Goal: Find specific page/section: Find specific page/section

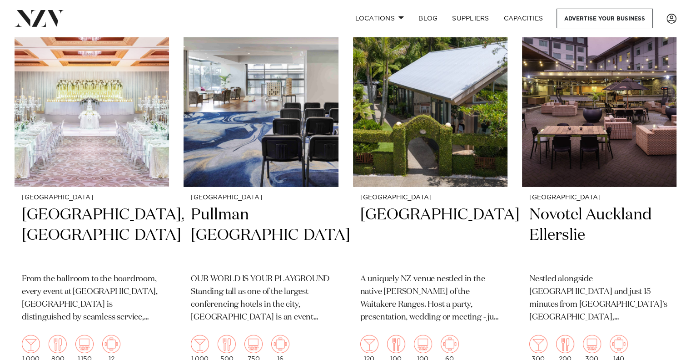
scroll to position [2835, 0]
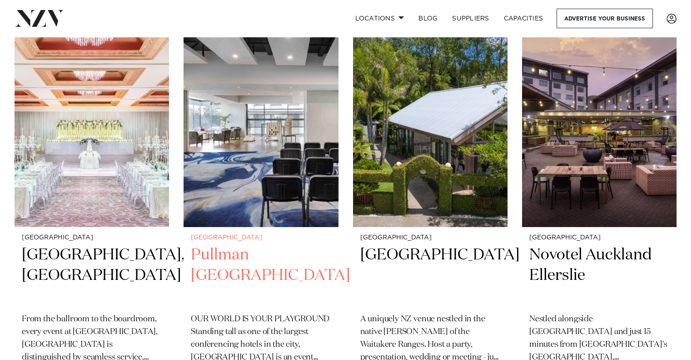
click at [228, 160] on img at bounding box center [261, 122] width 155 height 207
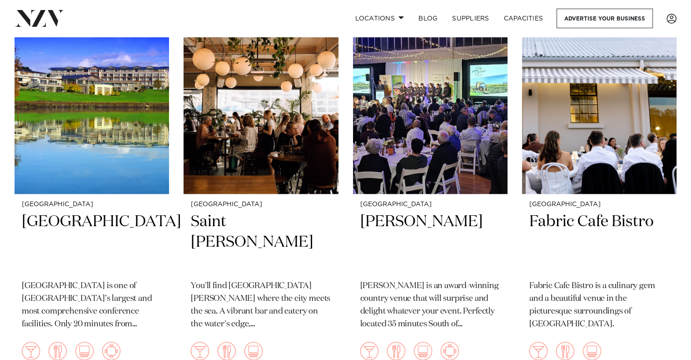
scroll to position [4483, 0]
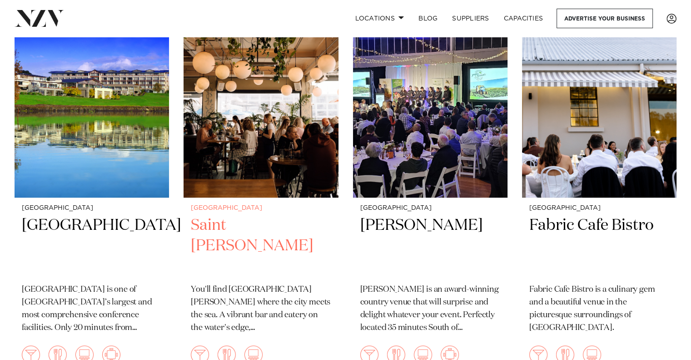
click at [255, 215] on h2 "Saint Alice" at bounding box center [261, 245] width 140 height 61
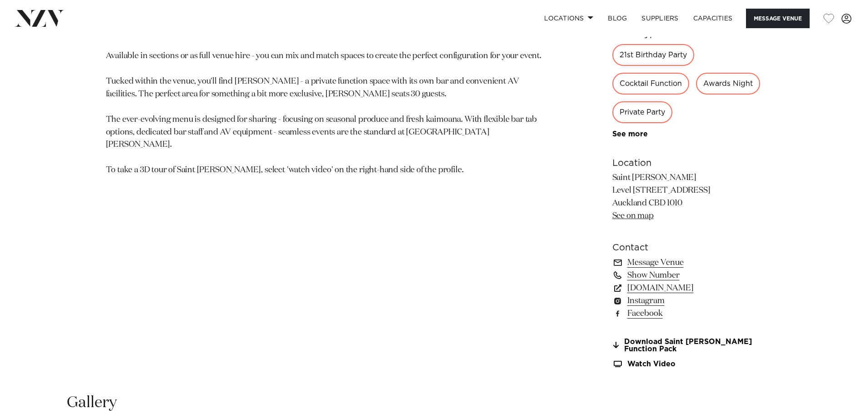
scroll to position [626, 0]
